Goal: Check status: Check status

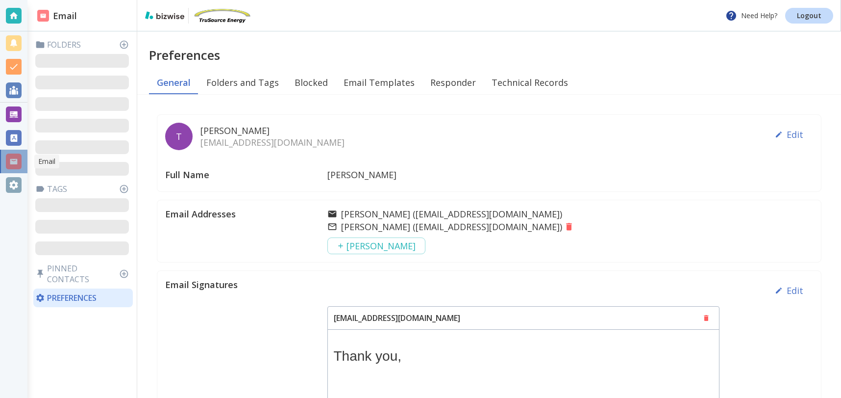
click at [14, 161] on div at bounding box center [14, 161] width 16 height 16
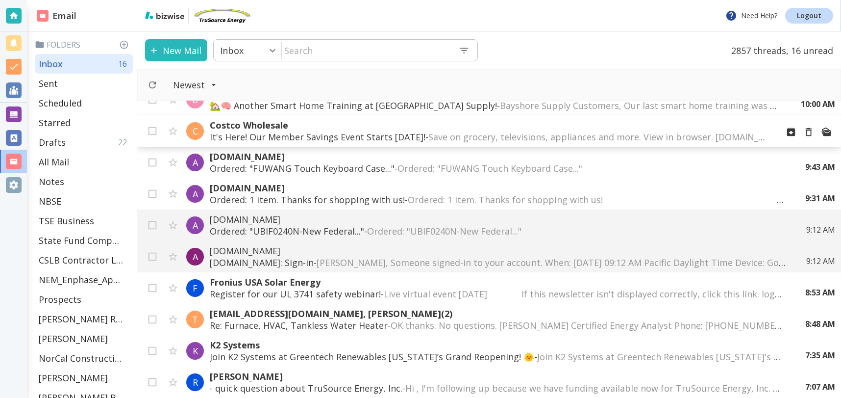
scroll to position [81, 0]
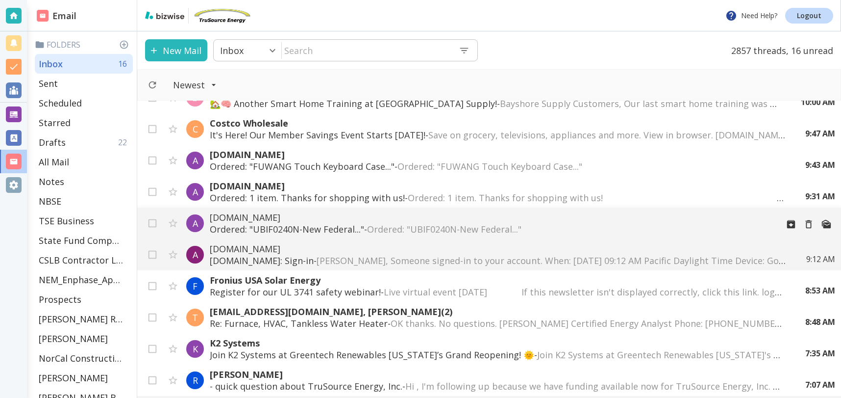
click at [324, 227] on p "Ordered: "UBIF0240N-New Federal..." - Ordered: "UBIF0240N-New Federal..."͏ ‌ ͏ …" at bounding box center [490, 229] width 561 height 12
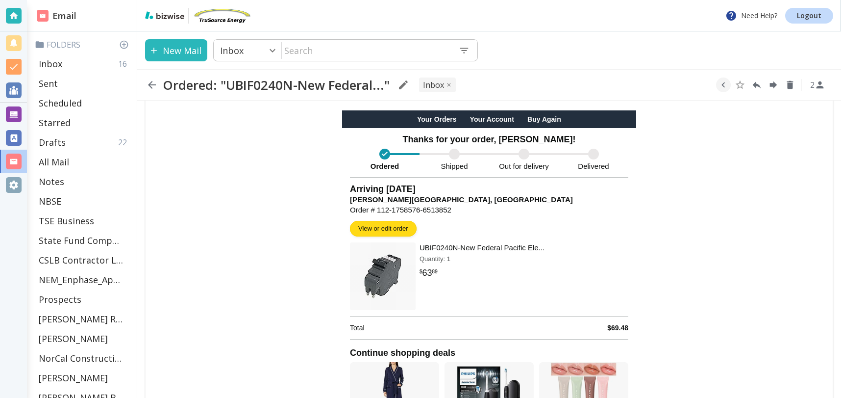
scroll to position [58, 0]
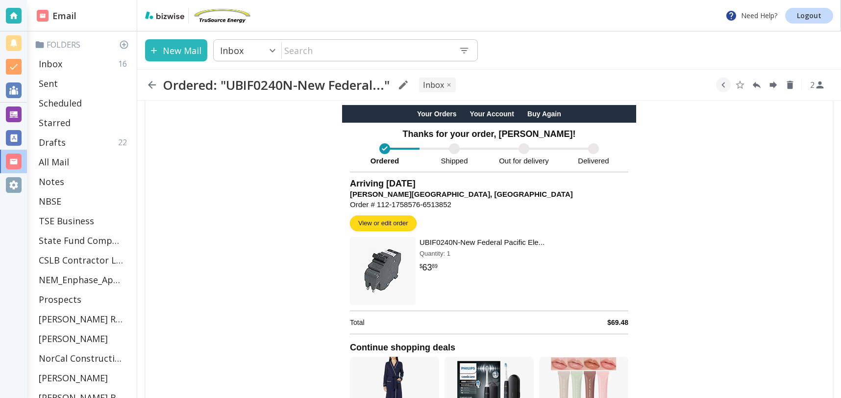
click at [365, 222] on span "View or edit order" at bounding box center [383, 222] width 50 height 7
